Goal: Transaction & Acquisition: Purchase product/service

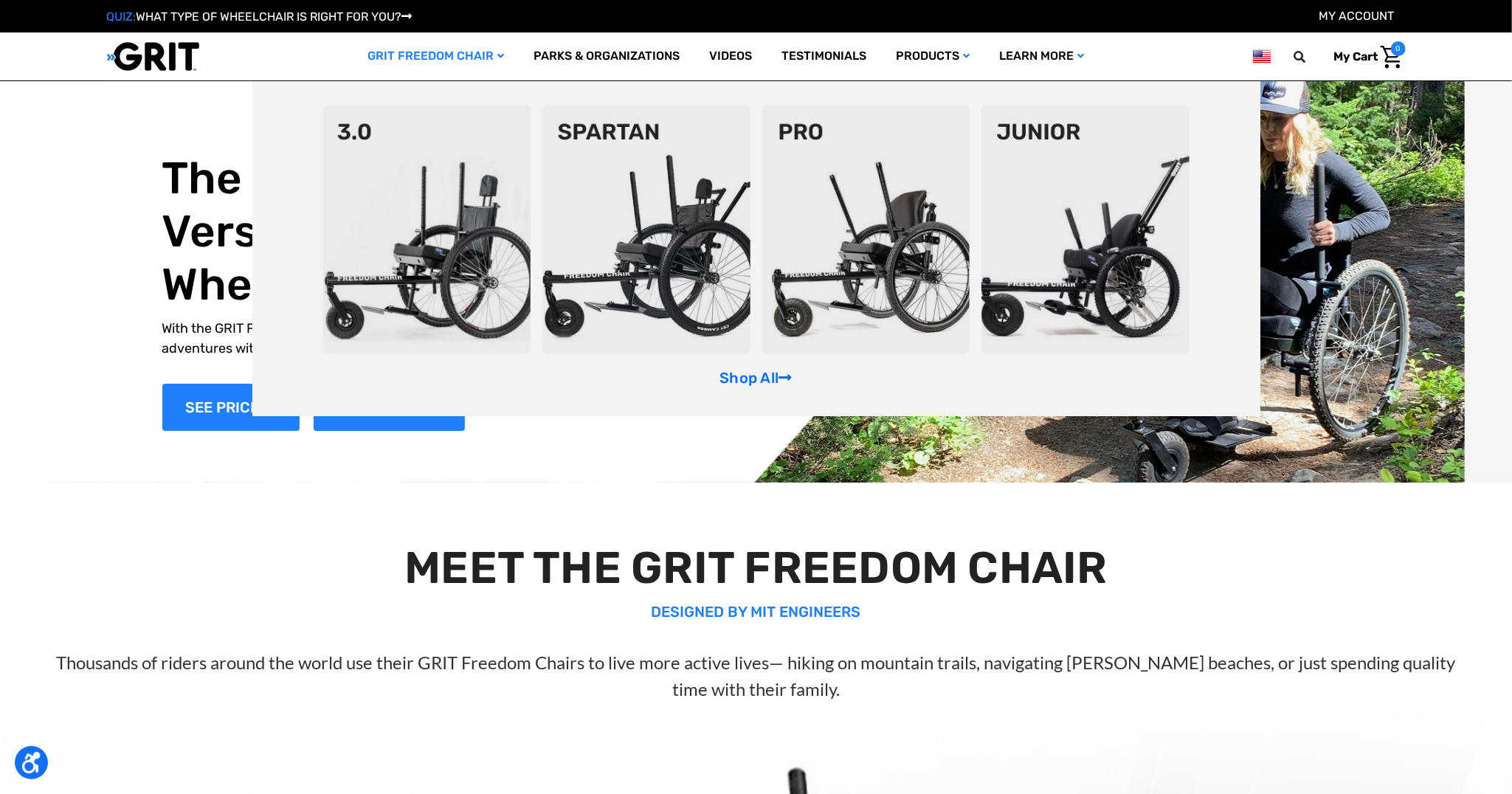
click at [432, 161] on img at bounding box center [428, 229] width 208 height 250
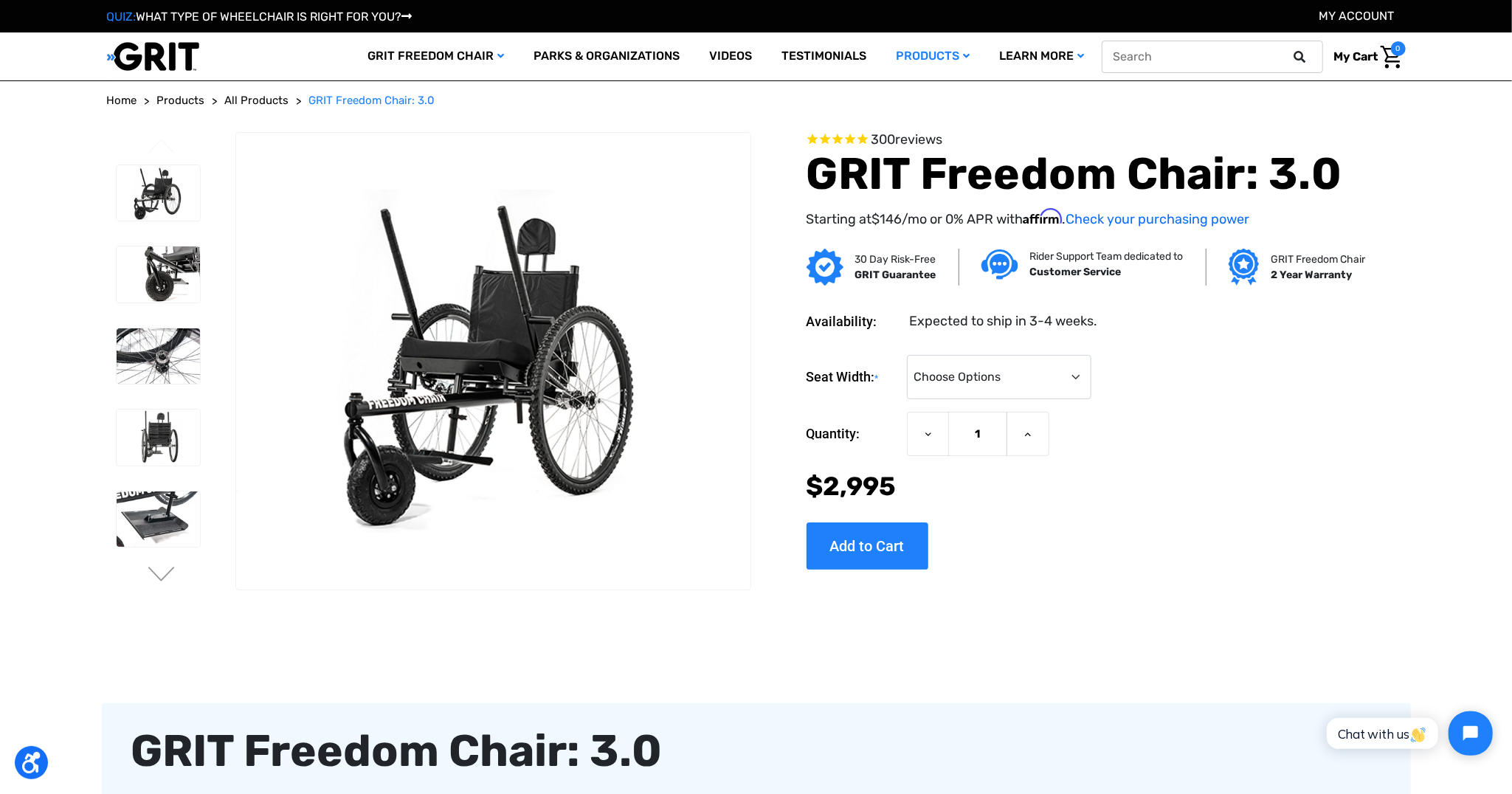
click at [1216, 59] on input "text" at bounding box center [1212, 57] width 221 height 33
type input "side guards"
click at [1290, 50] on button at bounding box center [1304, 56] width 29 height 13
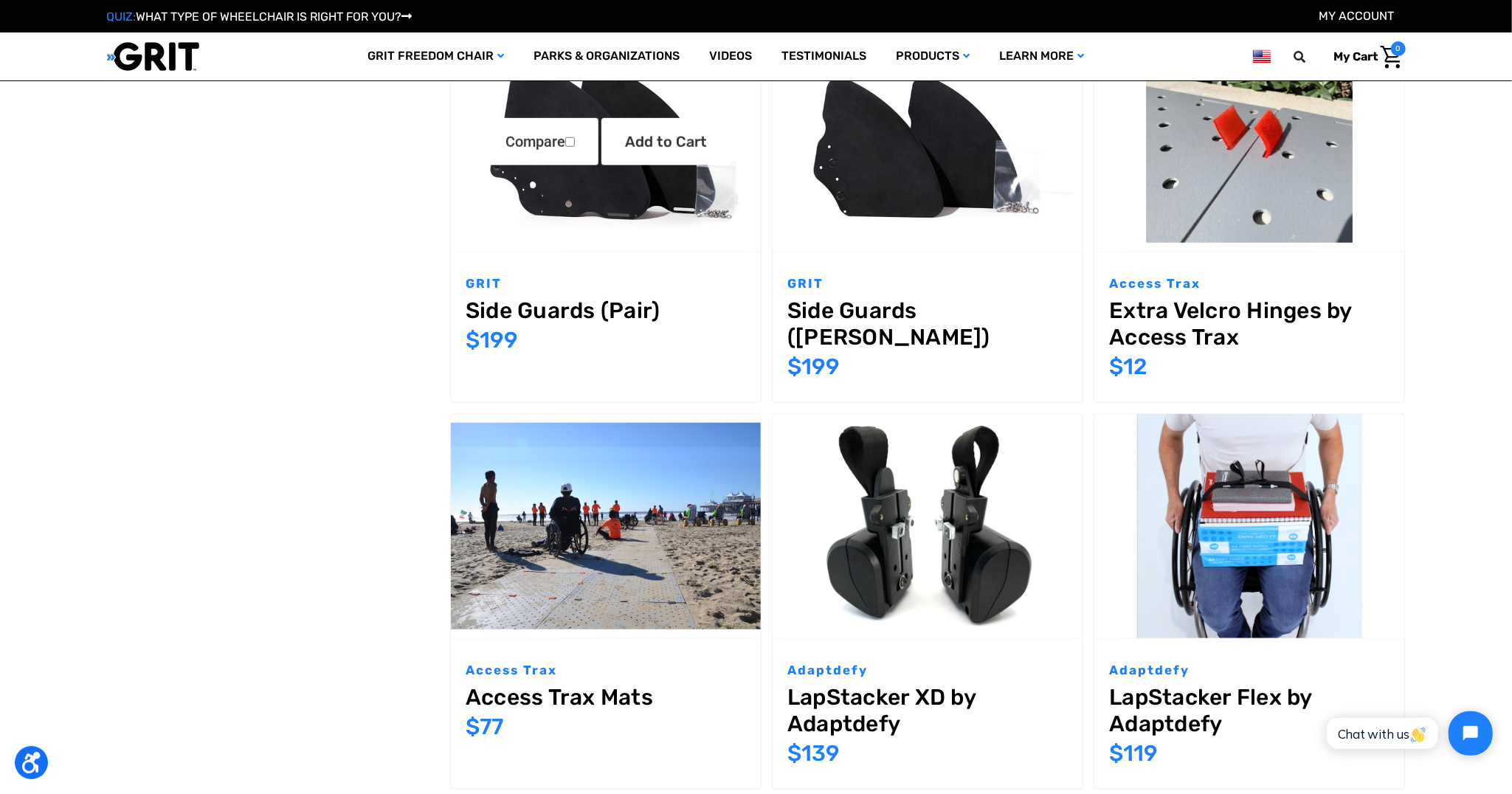
click at [633, 193] on img "Side Guards (Pair),$199.00\a" at bounding box center [605, 140] width 310 height 206
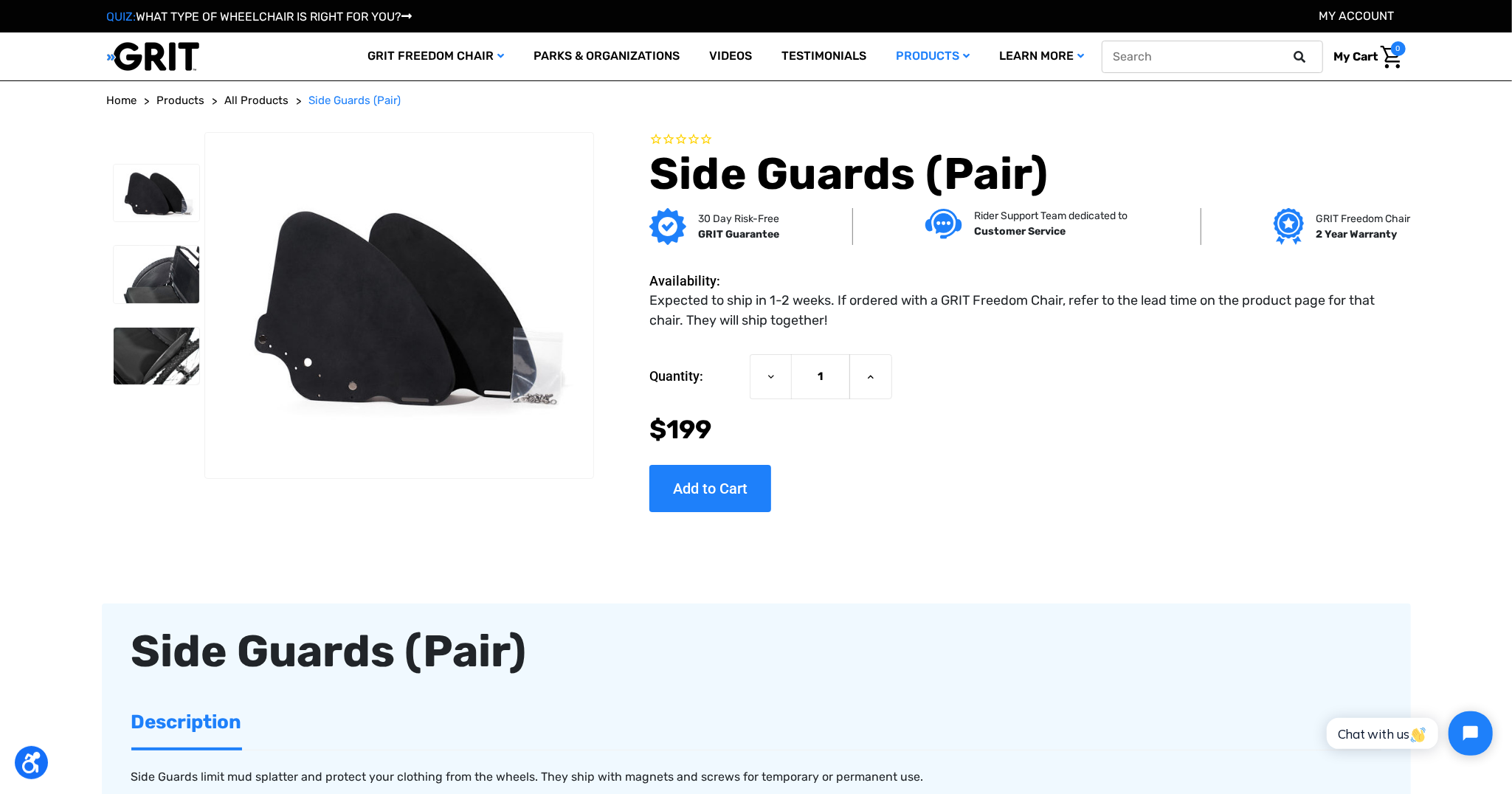
click at [1224, 59] on input "text" at bounding box center [1212, 57] width 221 height 33
type input "steering pegs"
click at [1290, 50] on button at bounding box center [1304, 56] width 29 height 13
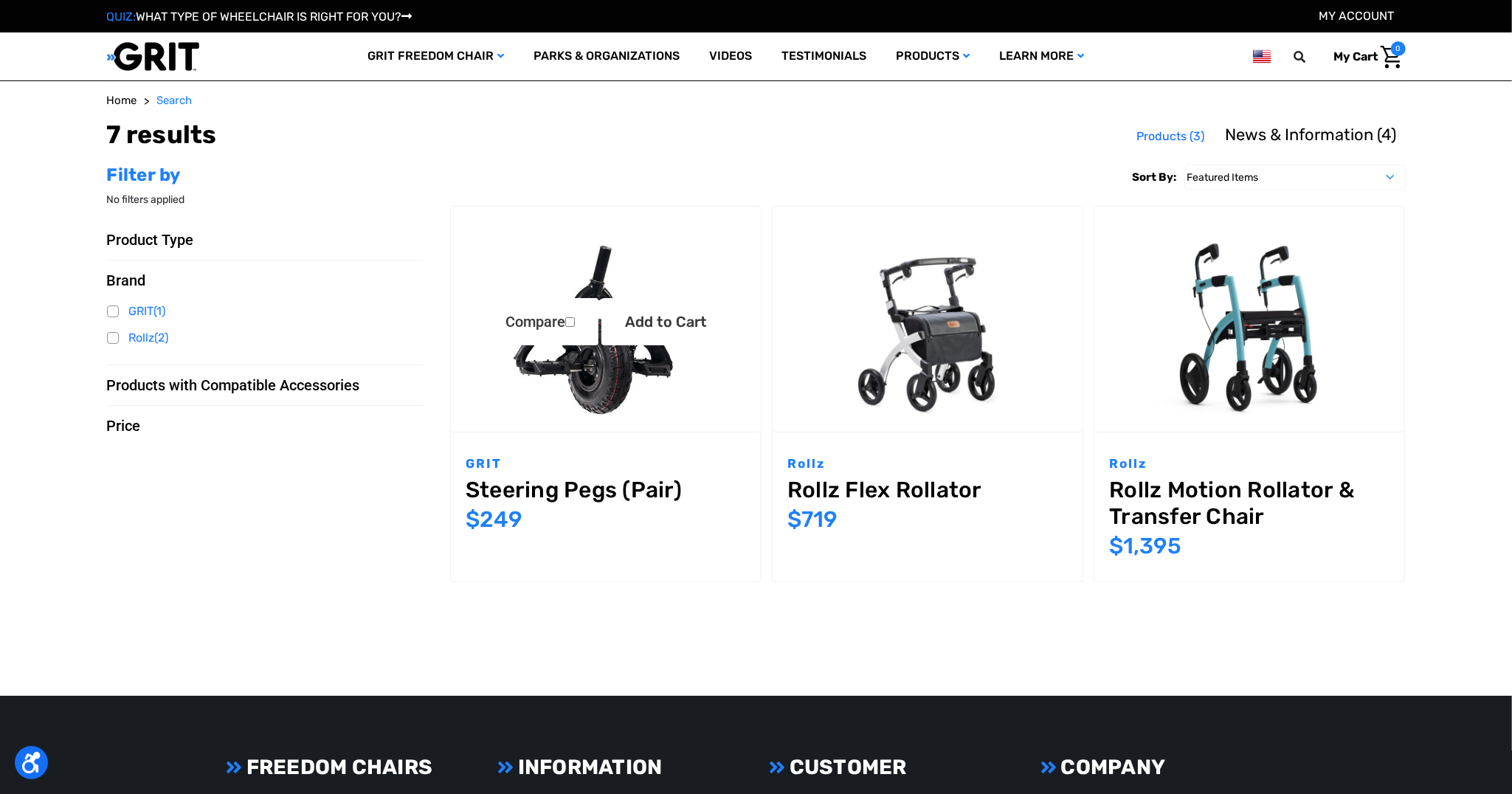
click at [642, 397] on img "Steering Pegs (Pair),$249.00\a" at bounding box center [605, 318] width 310 height 206
